Goal: Task Accomplishment & Management: Use online tool/utility

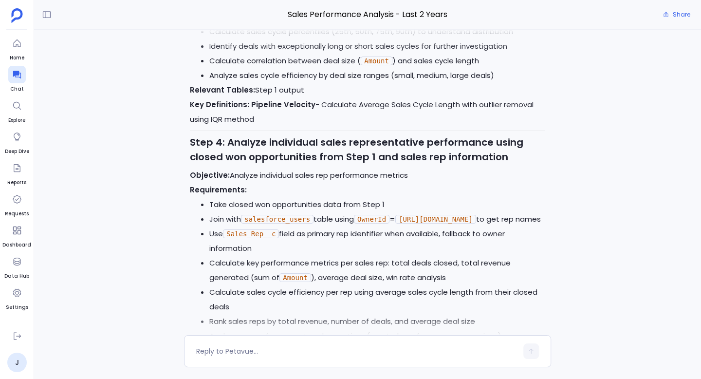
scroll to position [-3680, 0]
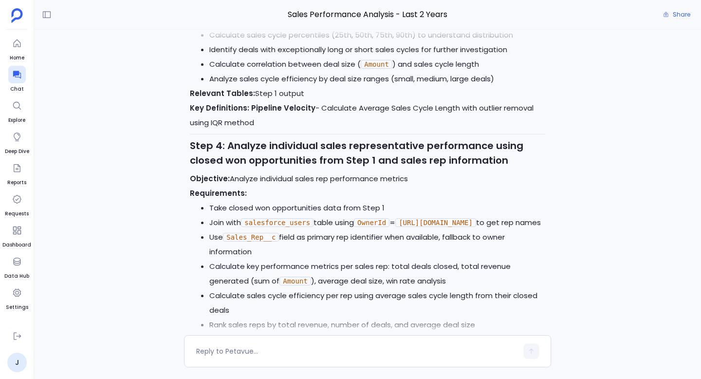
click at [380, 218] on code "OwnerId" at bounding box center [372, 222] width 36 height 9
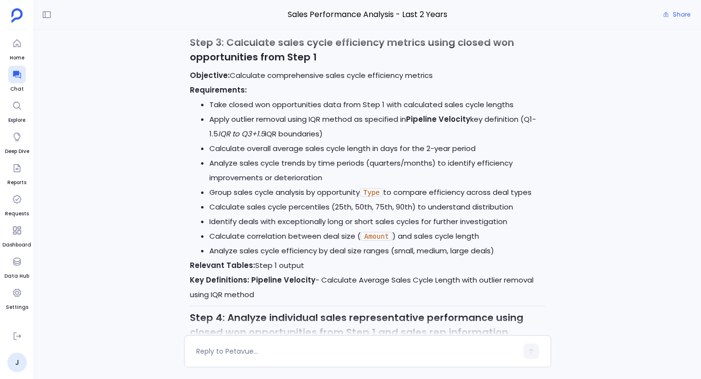
scroll to position [-3880, 0]
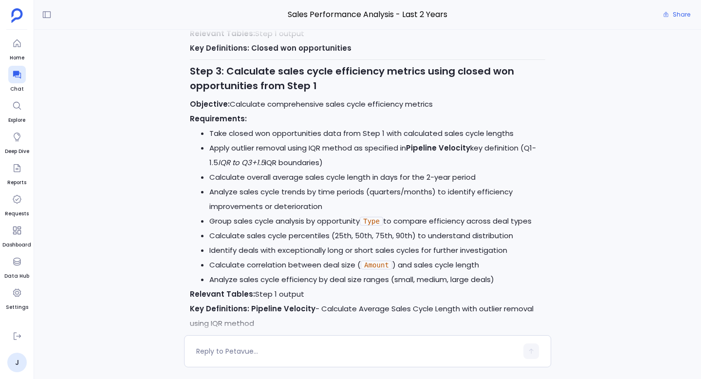
click at [375, 261] on code "Amount" at bounding box center [377, 265] width 32 height 9
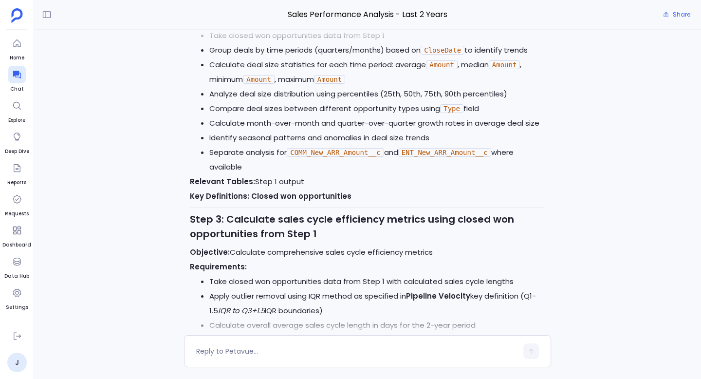
scroll to position [-4064, 0]
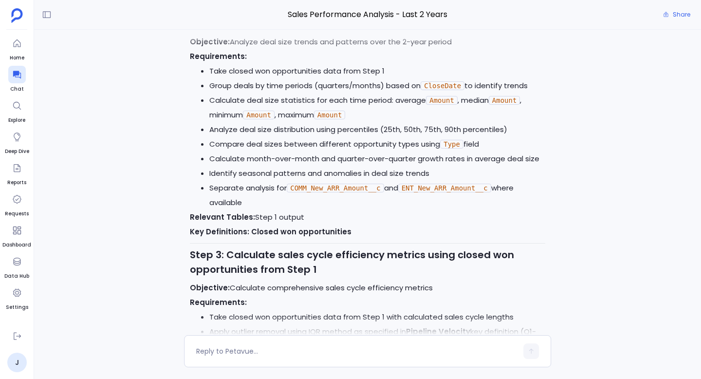
click at [349, 184] on code "COMM_New_ARR_Amount__c" at bounding box center [335, 188] width 97 height 9
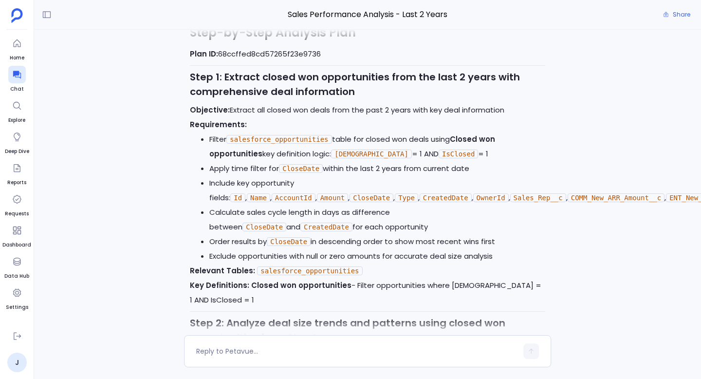
scroll to position [-4398, 0]
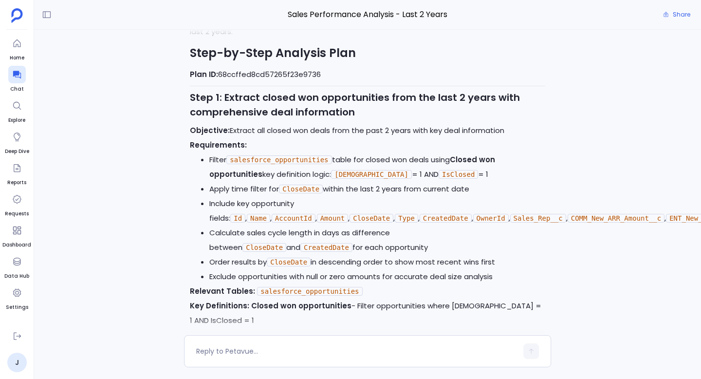
click at [300, 155] on code "salesforce_opportunities" at bounding box center [278, 159] width 105 height 9
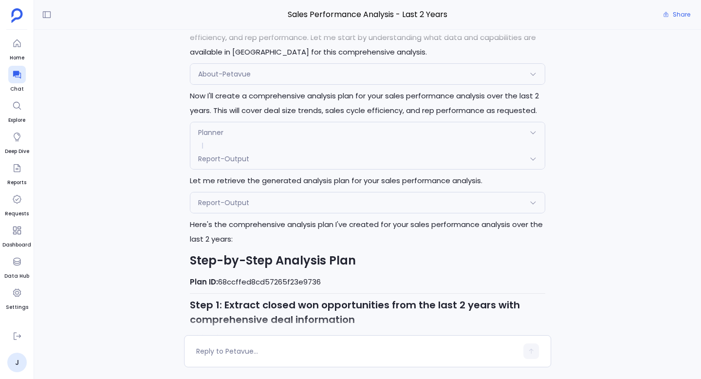
scroll to position [-4649, 0]
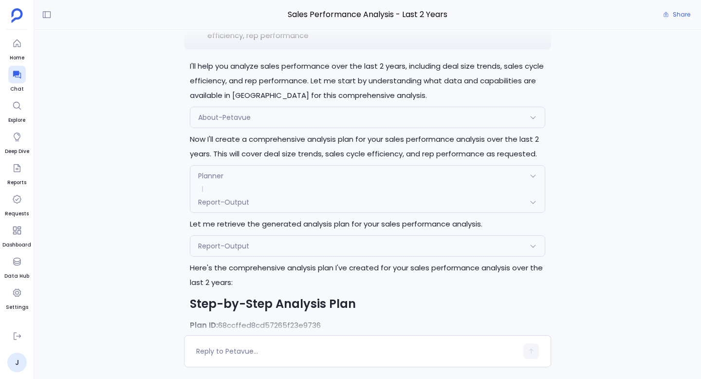
click at [258, 166] on div "Planner" at bounding box center [367, 176] width 355 height 20
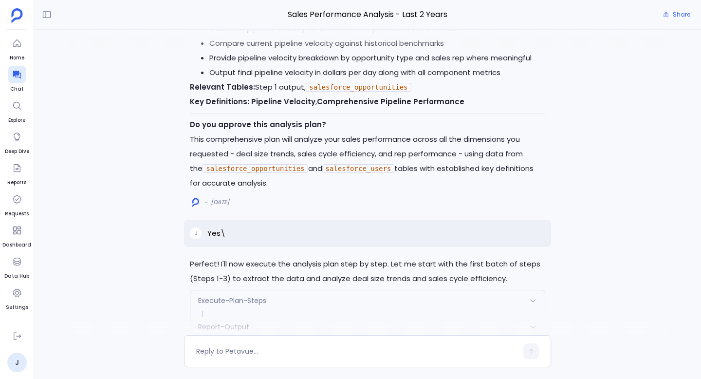
scroll to position [-3069, 0]
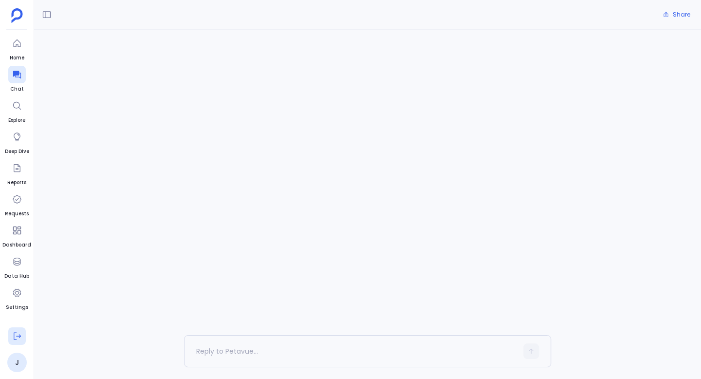
click at [18, 336] on icon at bounding box center [17, 336] width 7 height 7
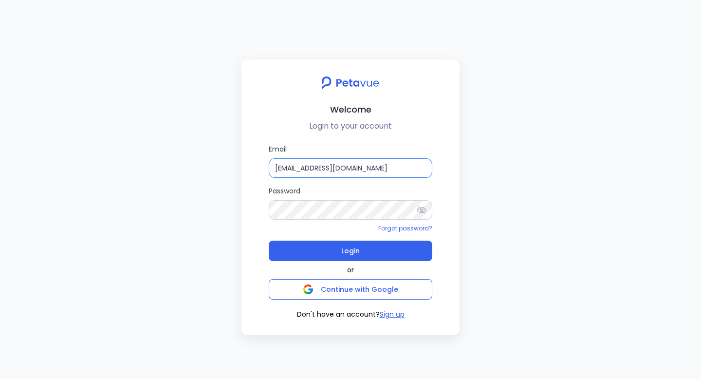
click at [330, 168] on input "[EMAIL_ADDRESS][DOMAIN_NAME]" at bounding box center [351, 167] width 164 height 19
type input "s"
type input "t"
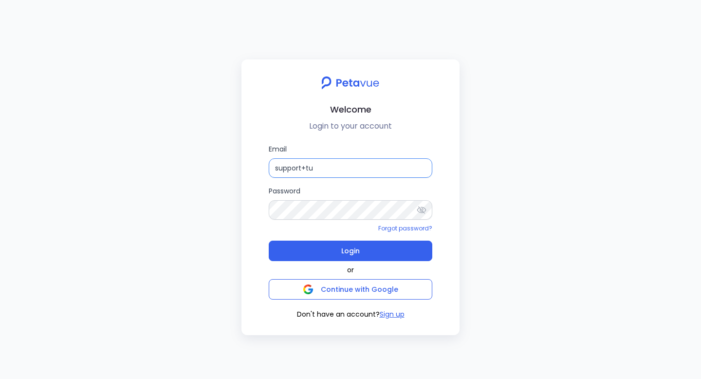
type input "support+turingvuestag@petavue.com"
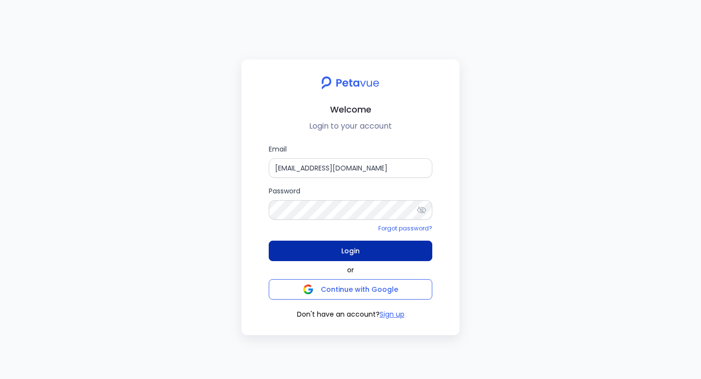
click at [353, 252] on span "Login" at bounding box center [350, 251] width 19 height 14
